Goal: Navigation & Orientation: Find specific page/section

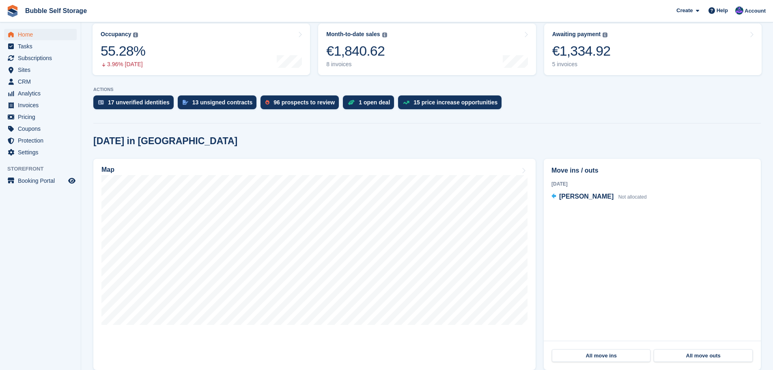
scroll to position [81, 0]
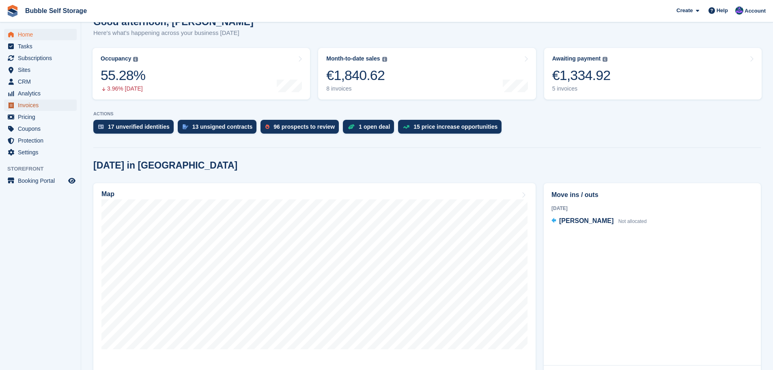
click at [35, 102] on span "Invoices" at bounding box center [42, 104] width 49 height 11
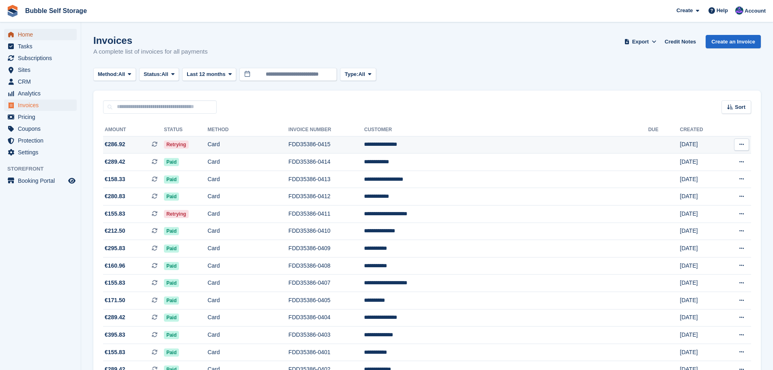
click at [34, 36] on span "Home" at bounding box center [42, 34] width 49 height 11
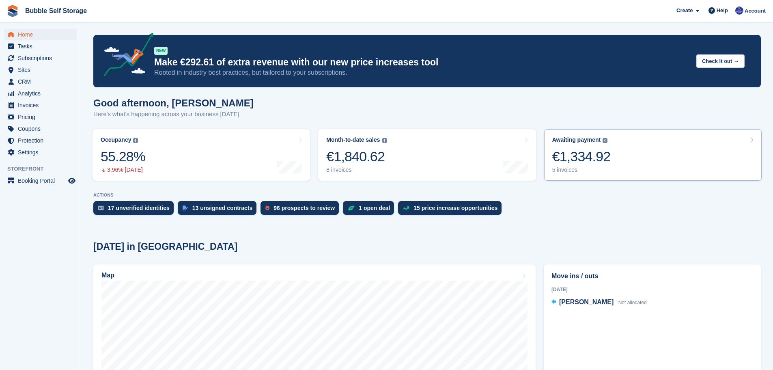
click at [656, 162] on link "Awaiting payment The total outstanding balance on all open invoices. €1,334.92 …" at bounding box center [652, 155] width 217 height 52
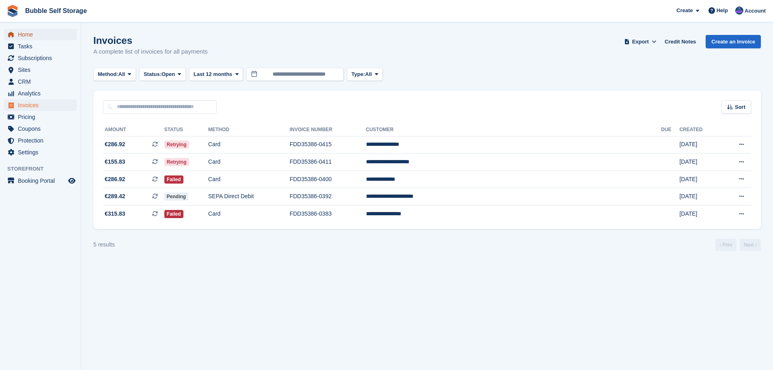
click at [40, 33] on span "Home" at bounding box center [42, 34] width 49 height 11
